Goal: Information Seeking & Learning: Learn about a topic

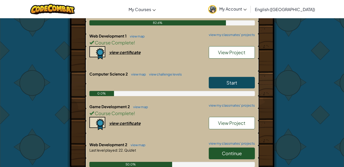
scroll to position [461, 0]
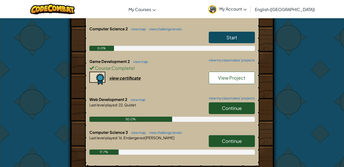
drag, startPoint x: 237, startPoint y: 96, endPoint x: 236, endPoint y: 100, distance: 5.1
click at [237, 102] on link "Continue" at bounding box center [232, 108] width 46 height 12
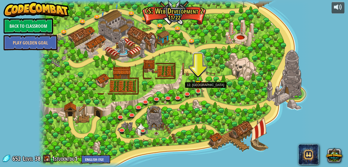
click at [196, 91] on img at bounding box center [198, 83] width 7 height 15
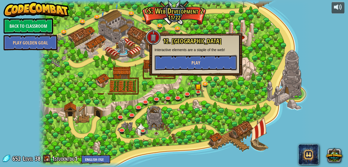
click at [189, 66] on button "Play" at bounding box center [196, 62] width 83 height 15
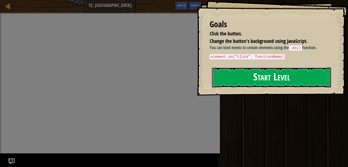
click at [249, 72] on button "Start Level" at bounding box center [271, 77] width 119 height 20
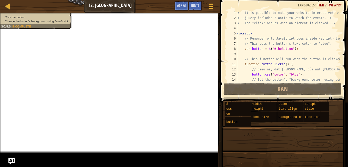
scroll to position [15, 0]
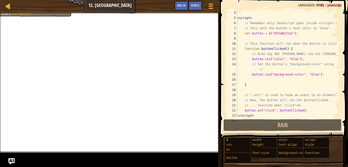
click at [283, 62] on div "< script > // Remember only JavaScript goes inside <script> tags. // This sets …" at bounding box center [286, 69] width 100 height 118
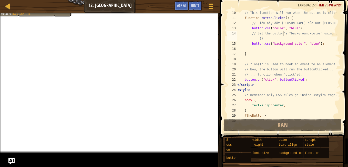
scroll to position [46, 0]
click at [268, 80] on div "// This function will run when the button is clicked. function buttonClicked ( …" at bounding box center [286, 69] width 100 height 118
click at [289, 83] on div "// This function will run when the button is clicked. function buttonClicked ( …" at bounding box center [286, 69] width 100 height 118
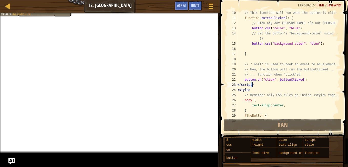
click at [289, 81] on div "// This function will run when the button is clicked. function buttonClicked ( …" at bounding box center [286, 69] width 100 height 118
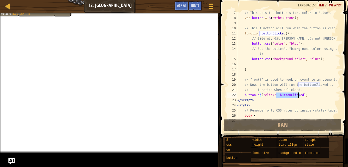
scroll to position [31, 0]
click at [267, 34] on div "// This sets the button's text color to "blue". var button = $ ( "#theButton" )…" at bounding box center [286, 69] width 100 height 118
click at [273, 47] on div "// This sets the button's text color to "blue". var button = $ ( "#theButton" )…" at bounding box center [286, 69] width 100 height 118
click at [262, 58] on div "// This sets the button's text color to "blue". var button = $ ( "#theButton" )…" at bounding box center [286, 69] width 100 height 118
click at [281, 58] on div "// This sets the button's text color to "blue". var button = $ ( "#theButton" )…" at bounding box center [286, 69] width 100 height 118
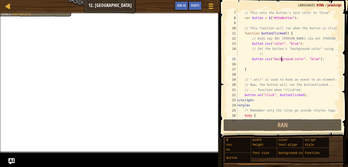
click at [289, 60] on div "// This sets the button's text color to "blue". var button = $ ( "#theButton" )…" at bounding box center [286, 69] width 100 height 118
click at [298, 61] on div "// This sets the button's text color to "blue". var button = $ ( "#theButton" )…" at bounding box center [286, 69] width 100 height 118
click at [292, 50] on div "// This sets the button's text color to "blue". var button = $ ( "#theButton" )…" at bounding box center [286, 69] width 100 height 118
drag, startPoint x: 288, startPoint y: 51, endPoint x: 298, endPoint y: 51, distance: 10.0
click at [298, 51] on div "// This sets the button's text color to "blue". var button = $ ( "#theButton" )…" at bounding box center [286, 69] width 100 height 118
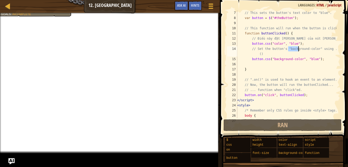
click at [285, 57] on div "// This sets the button's text color to "blue". var button = $ ( "#theButton" )…" at bounding box center [286, 69] width 100 height 118
type textarea "button.css("background-color", "blue");"
click at [289, 60] on div "// This sets the button's text color to "blue". var button = $ ( "#theButton" )…" at bounding box center [286, 69] width 100 height 118
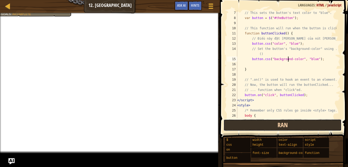
click at [283, 121] on span "Ran" at bounding box center [283, 124] width 10 height 8
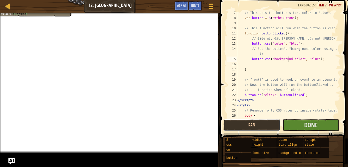
click at [252, 121] on button "Ran" at bounding box center [251, 125] width 57 height 12
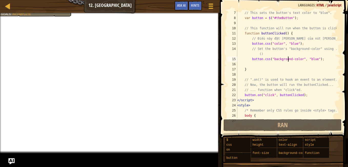
click at [254, 60] on div "// This sets the button's text color to "blue". var button = $ ( "#theButton" )…" at bounding box center [286, 69] width 100 height 118
click at [263, 60] on div "// This sets the button's text color to "blue". var button = $ ( "#theButton" )…" at bounding box center [286, 69] width 100 height 118
click at [284, 58] on div "// This sets the button's text color to "blue". var button = $ ( "#theButton" )…" at bounding box center [286, 69] width 100 height 118
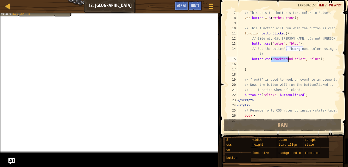
click at [284, 58] on div "// This sets the button's text color to "blue". var button = $ ( "#theButton" )…" at bounding box center [286, 69] width 100 height 118
click at [292, 60] on div "// This sets the button's text color to "blue". var button = $ ( "#theButton" )…" at bounding box center [286, 69] width 100 height 118
click at [280, 57] on div "// This sets the button's text color to "blue". var button = $ ( "#theButton" )…" at bounding box center [286, 69] width 100 height 118
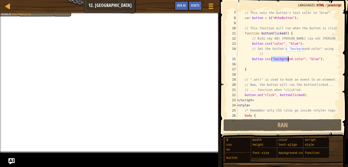
click at [286, 57] on div "// This sets the button's text color to "blue". var button = $ ( "#theButton" )…" at bounding box center [286, 64] width 100 height 108
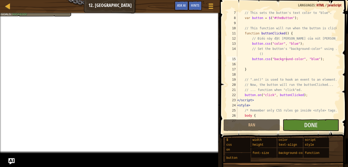
click at [272, 76] on div "// This sets the button's text color to "blue". var button = $ ( "#theButton" )…" at bounding box center [286, 69] width 100 height 118
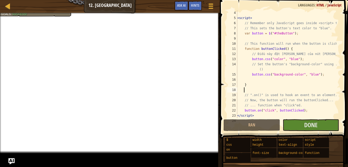
scroll to position [77, 0]
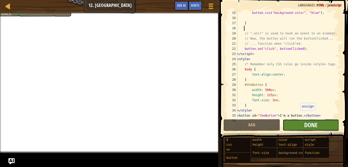
click at [306, 124] on span "Done" at bounding box center [310, 124] width 13 height 8
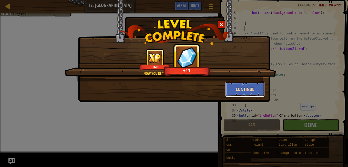
click at [236, 88] on button "Continue" at bounding box center [245, 88] width 40 height 15
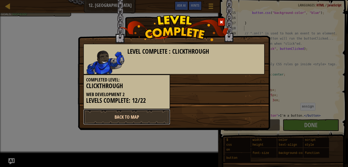
click at [144, 115] on link "Back to Map" at bounding box center [126, 116] width 87 height 15
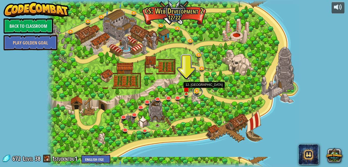
click at [196, 91] on link at bounding box center [197, 91] width 10 height 10
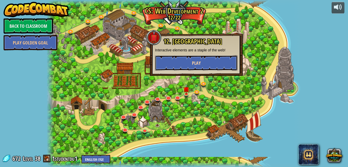
click at [203, 65] on button "Play" at bounding box center [196, 62] width 83 height 15
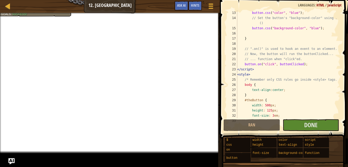
scroll to position [62, 0]
click at [321, 124] on button "Done" at bounding box center [311, 125] width 57 height 12
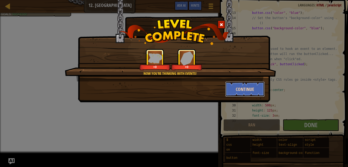
click at [245, 86] on button "Continue" at bounding box center [245, 88] width 40 height 15
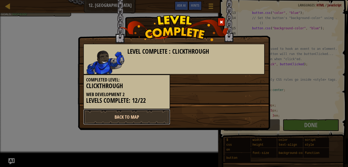
click at [145, 115] on link "Back to Map" at bounding box center [126, 116] width 87 height 15
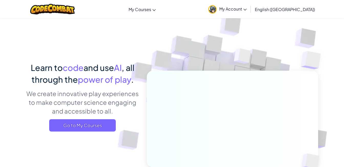
click at [247, 7] on span "My Account" at bounding box center [232, 8] width 27 height 5
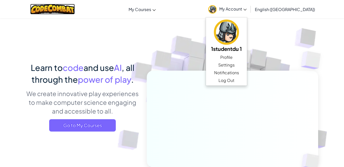
click at [64, 5] on img at bounding box center [52, 9] width 45 height 11
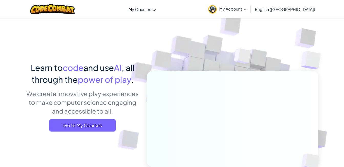
scroll to position [51, 0]
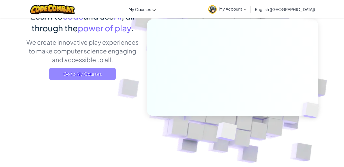
click at [79, 77] on span "Go to My Courses" at bounding box center [82, 74] width 67 height 12
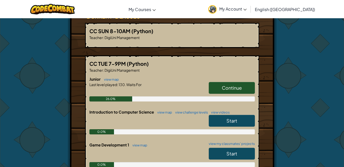
scroll to position [103, 0]
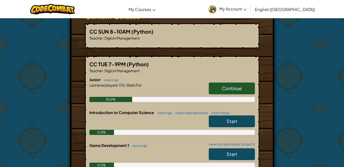
click at [249, 15] on link "My Account" at bounding box center [228, 9] width 44 height 16
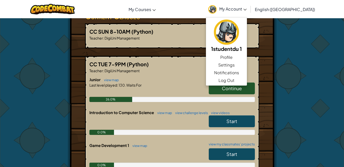
click at [203, 60] on h5 "CC TUE 7-9PM (Python)" at bounding box center [172, 64] width 166 height 8
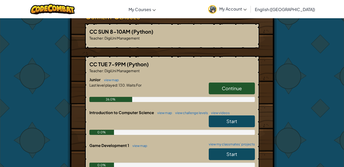
click at [247, 11] on span "My Account" at bounding box center [232, 8] width 27 height 5
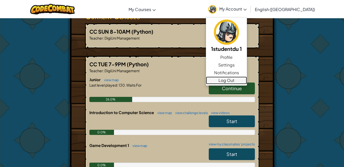
click at [247, 78] on link "Log Out" at bounding box center [226, 80] width 41 height 8
